Goal: Task Accomplishment & Management: Manage account settings

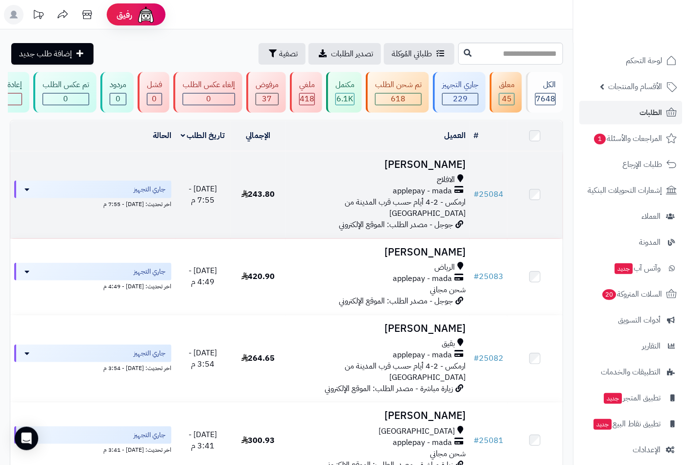
click at [448, 170] on h3 "[PERSON_NAME]" at bounding box center [378, 164] width 176 height 11
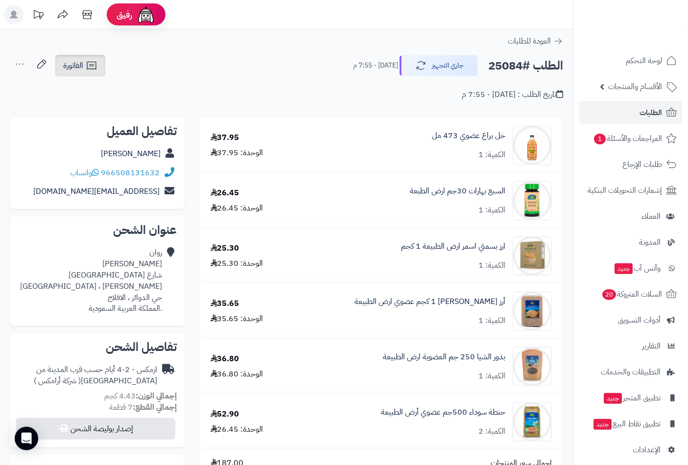
click at [74, 69] on span "الفاتورة" at bounding box center [73, 66] width 20 height 12
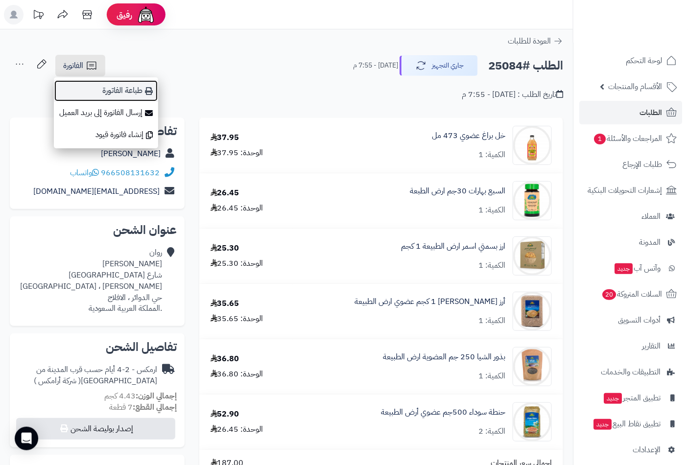
click at [129, 81] on link "طباعة الفاتورة" at bounding box center [106, 91] width 104 height 22
